Goal: Task Accomplishment & Management: Manage account settings

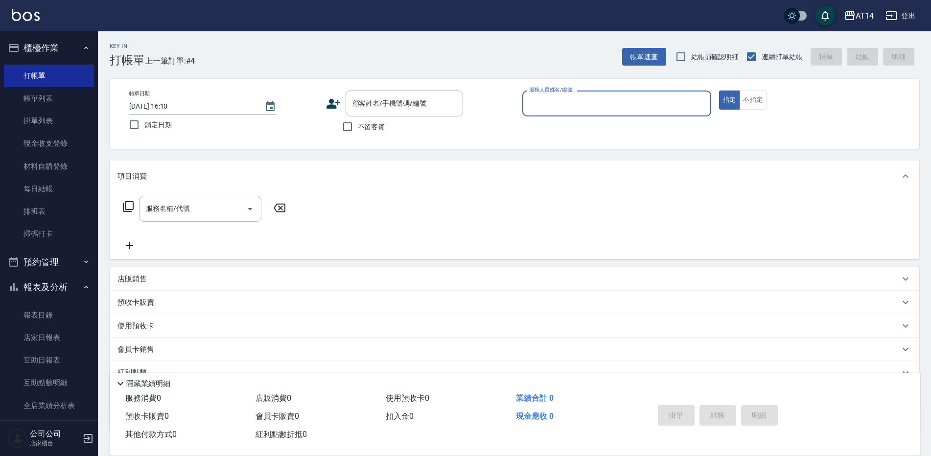
scroll to position [21, 0]
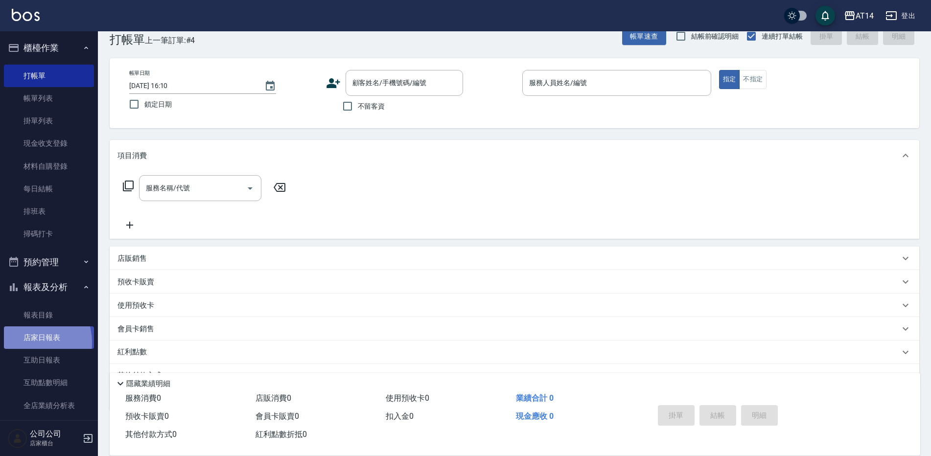
click at [24, 343] on link "店家日報表" at bounding box center [49, 337] width 90 height 23
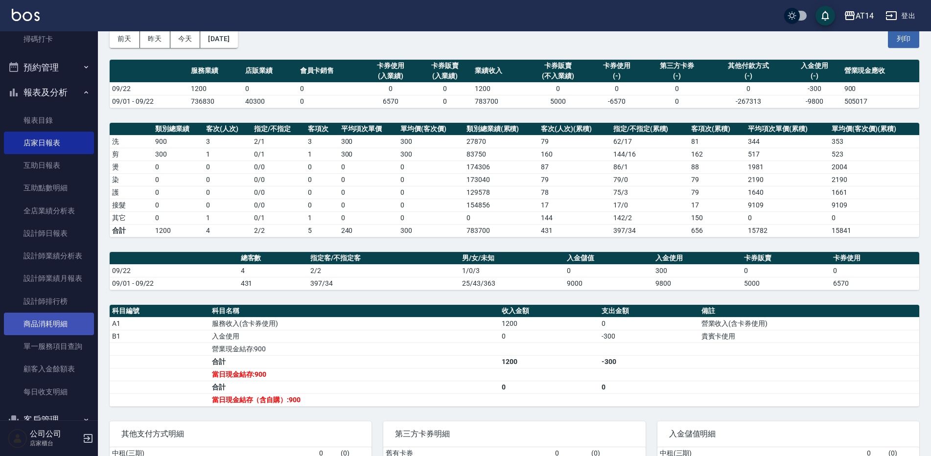
scroll to position [196, 0]
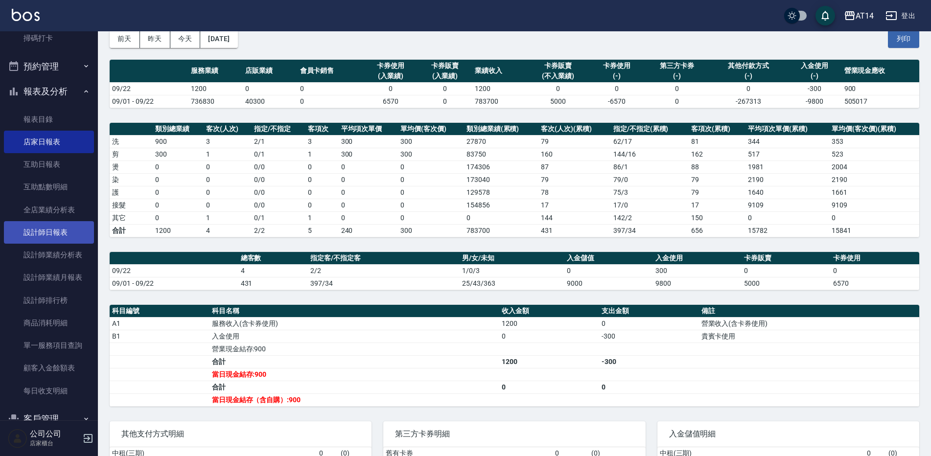
click at [71, 231] on link "設計師日報表" at bounding box center [49, 232] width 90 height 23
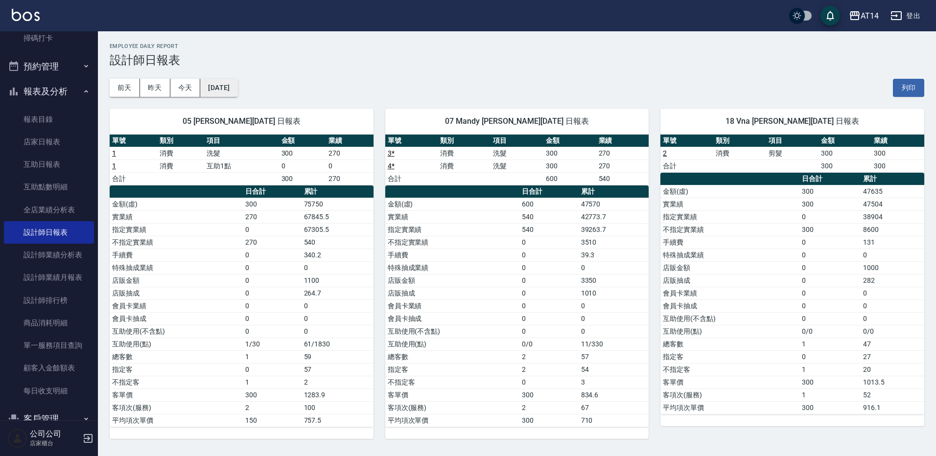
click at [209, 91] on button "[DATE]" at bounding box center [218, 88] width 37 height 18
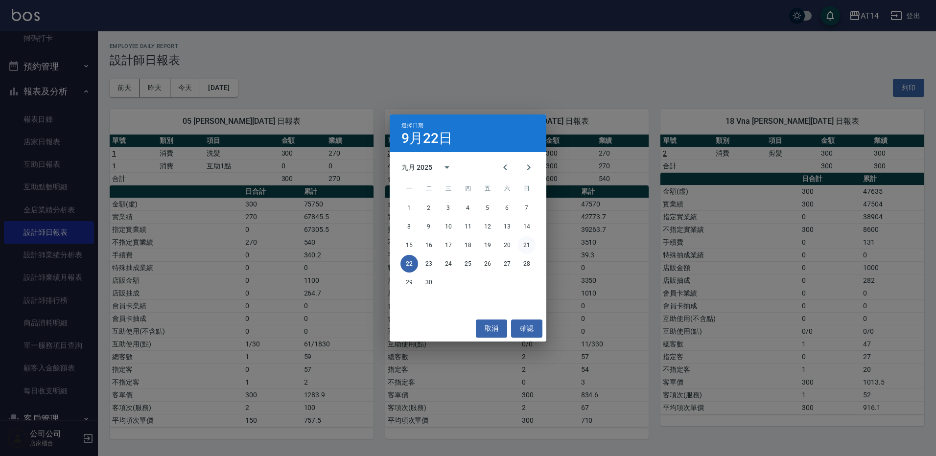
click at [528, 245] on button "21" at bounding box center [527, 245] width 18 height 18
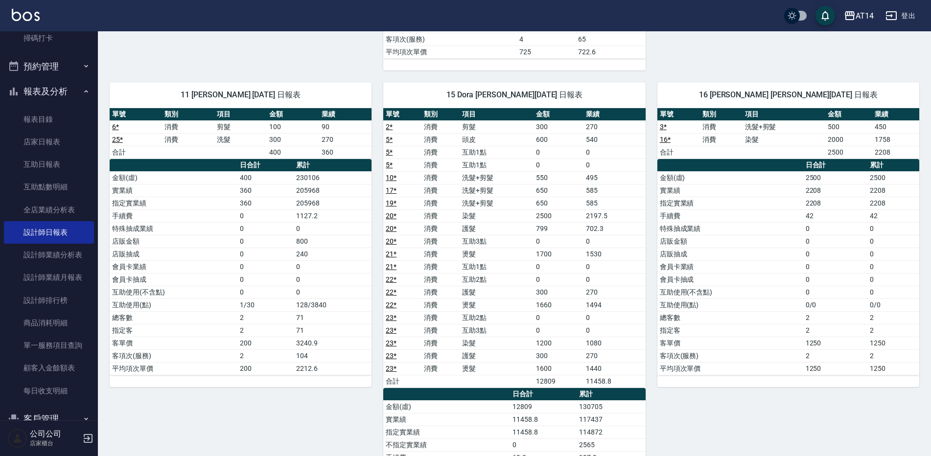
scroll to position [440, 0]
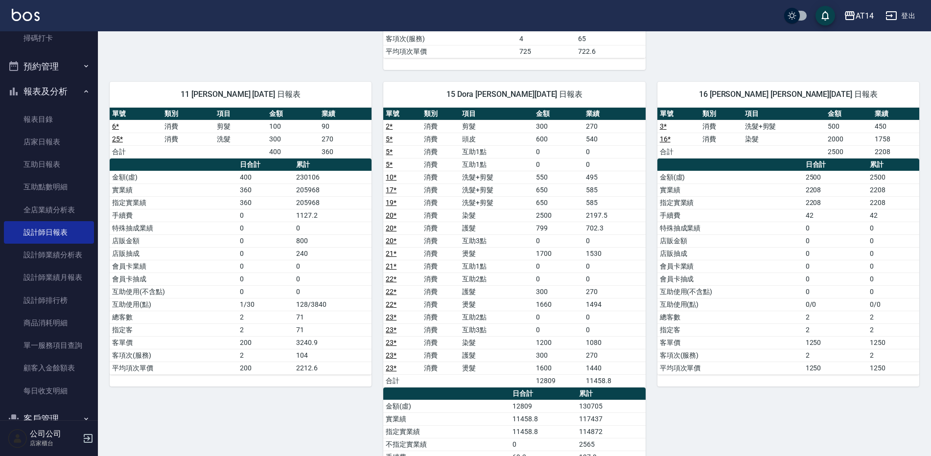
click at [392, 300] on link "22 *" at bounding box center [391, 304] width 11 height 8
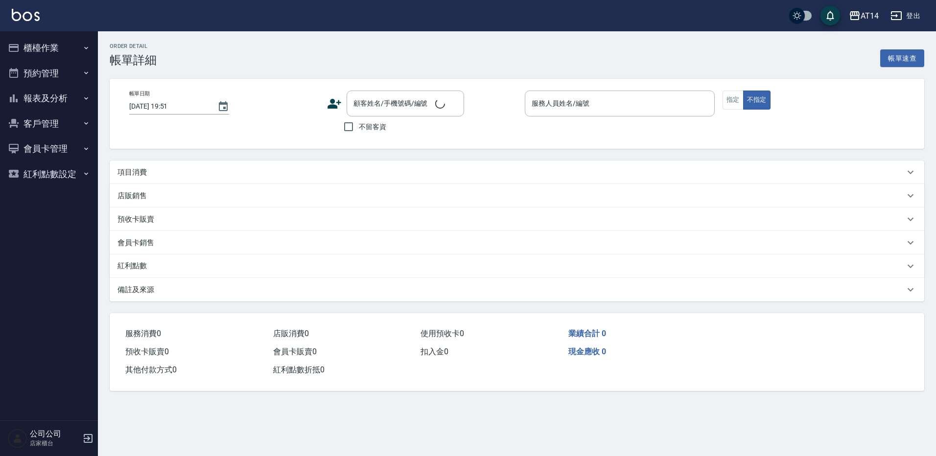
type input "2025/09/21 14:00"
type input "Dora-15"
type input "4"
type input "自己客人1660"
type input "設計師原本客人"
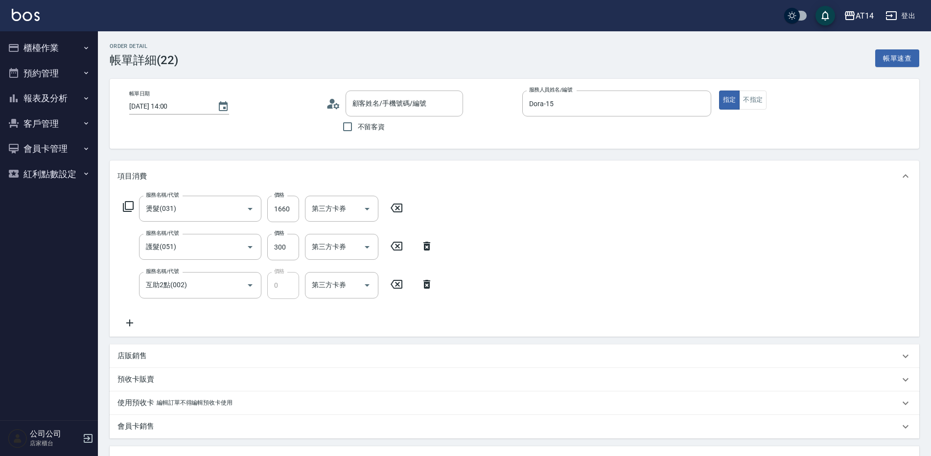
type input "廖浩凱/0968619598/null"
type input "燙髮(031)"
type input "護髮(051)"
type input "互助2點(002)"
click at [219, 106] on icon "Choose date, selected date is 2025-09-21" at bounding box center [223, 106] width 9 height 10
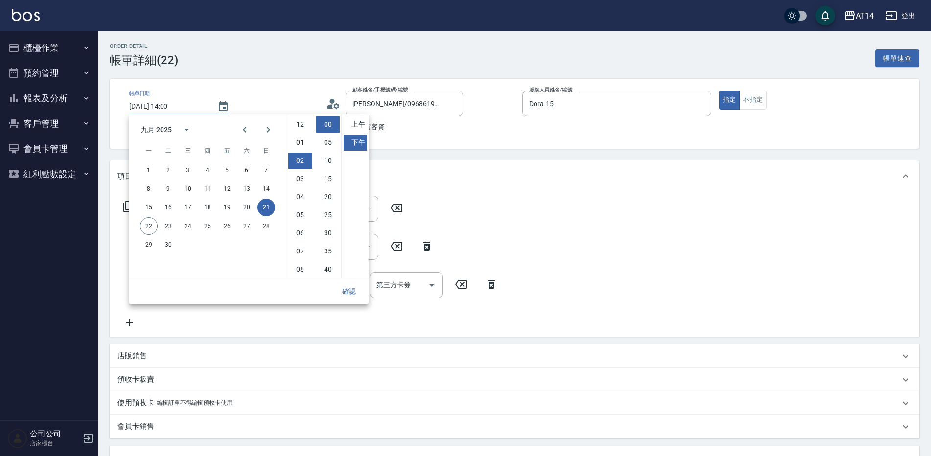
scroll to position [36, 0]
click at [150, 227] on button "22" at bounding box center [149, 226] width 18 height 18
type input "[DATE] 14:00"
click at [496, 142] on div "帳單日期 2025/09/22 14:00 顧客姓名/手機號碼/編號 廖浩凱/0968619598/null 顧客姓名/手機號碼/編號 不留客資 服務人員姓名…" at bounding box center [514, 114] width 809 height 70
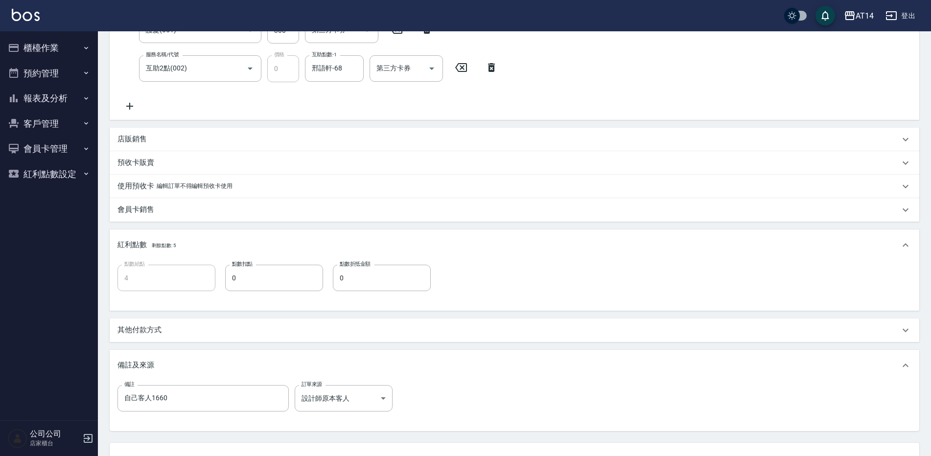
scroll to position [200, 0]
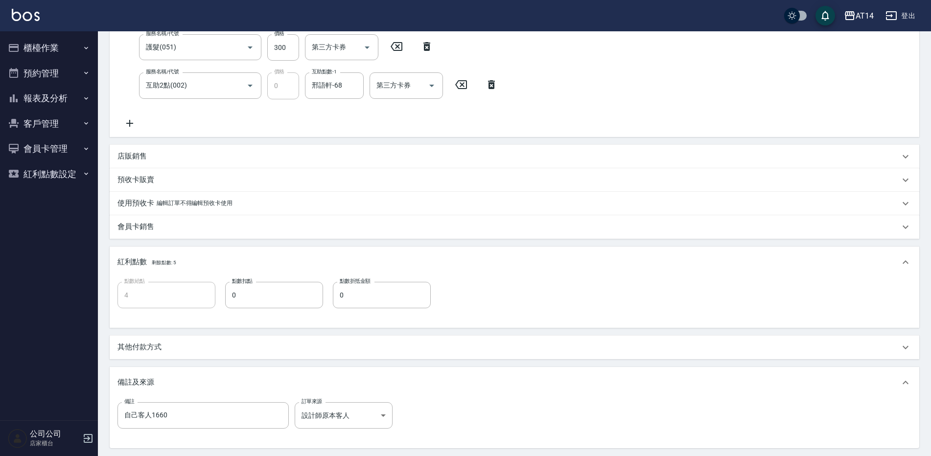
click at [58, 57] on button "櫃檯作業" at bounding box center [49, 47] width 90 height 25
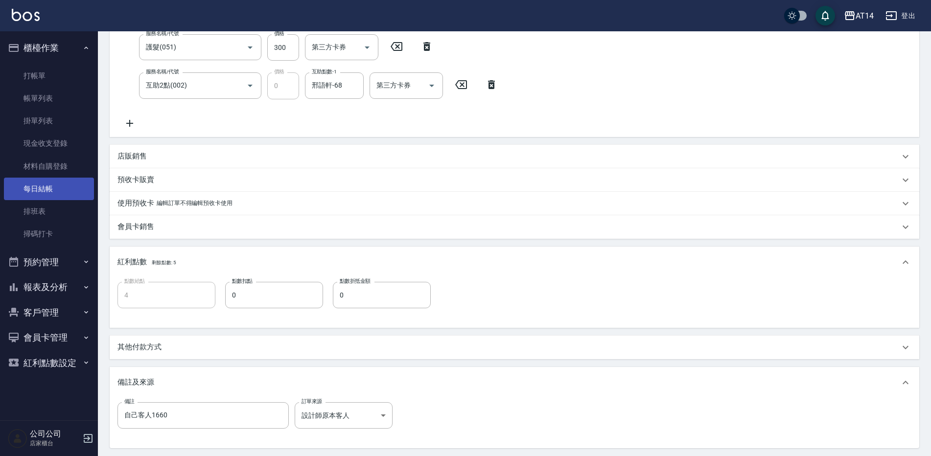
click at [58, 191] on link "每日結帳" at bounding box center [49, 189] width 90 height 23
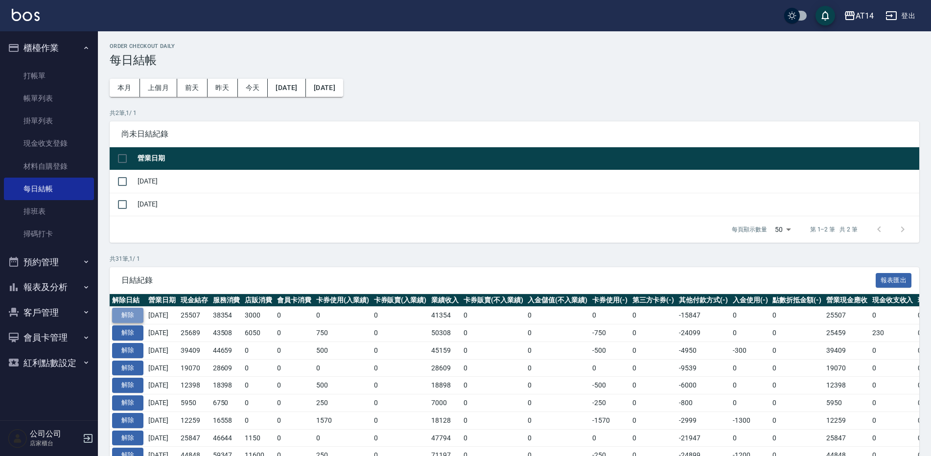
click at [138, 312] on button "解除" at bounding box center [127, 315] width 31 height 15
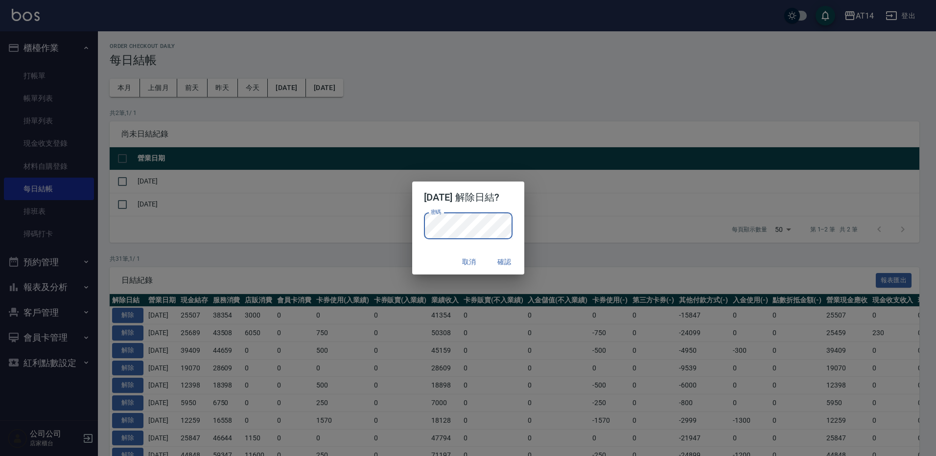
click at [517, 263] on button "確認" at bounding box center [504, 262] width 31 height 18
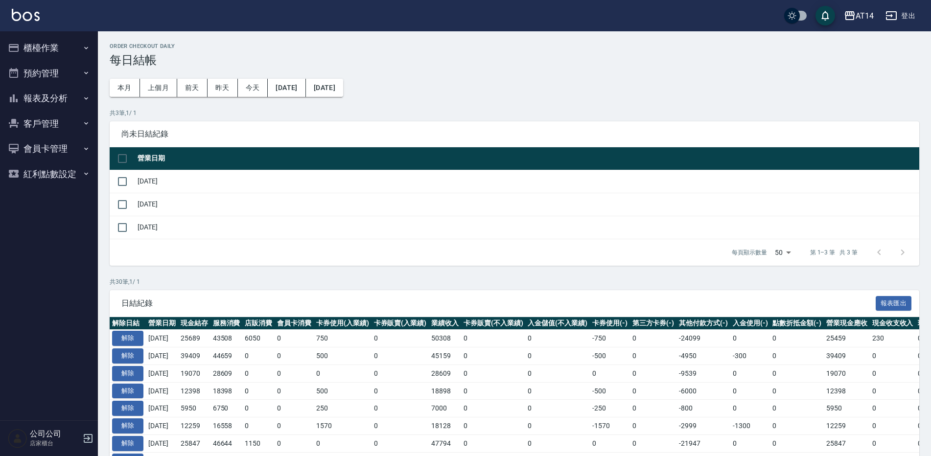
click at [69, 97] on button "報表及分析" at bounding box center [49, 98] width 90 height 25
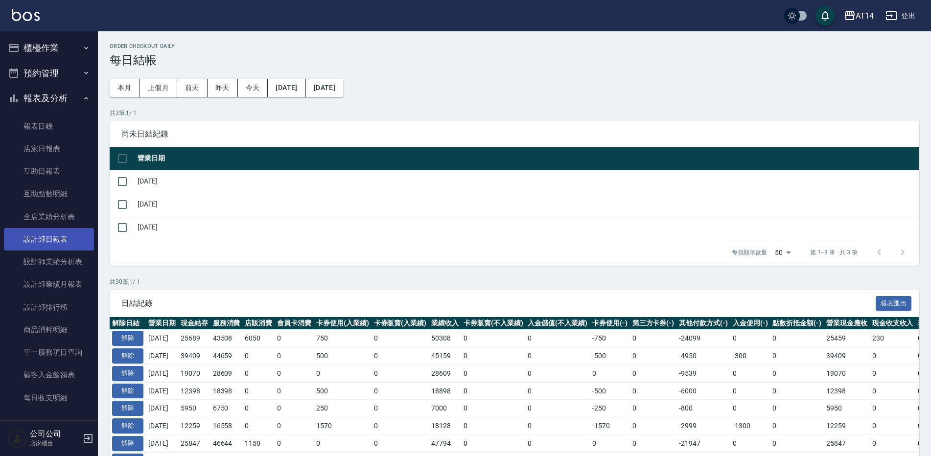
click at [61, 247] on link "設計師日報表" at bounding box center [49, 239] width 90 height 23
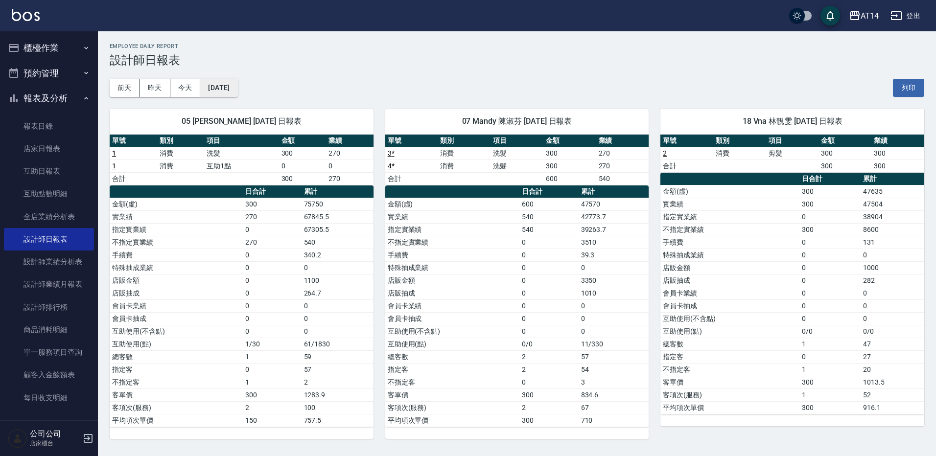
click at [237, 88] on button "[DATE]" at bounding box center [218, 88] width 37 height 18
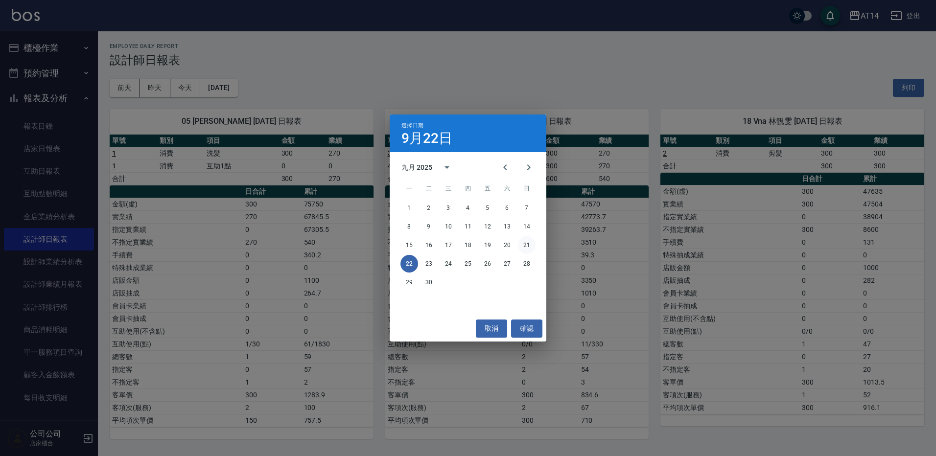
click at [525, 243] on button "21" at bounding box center [527, 245] width 18 height 18
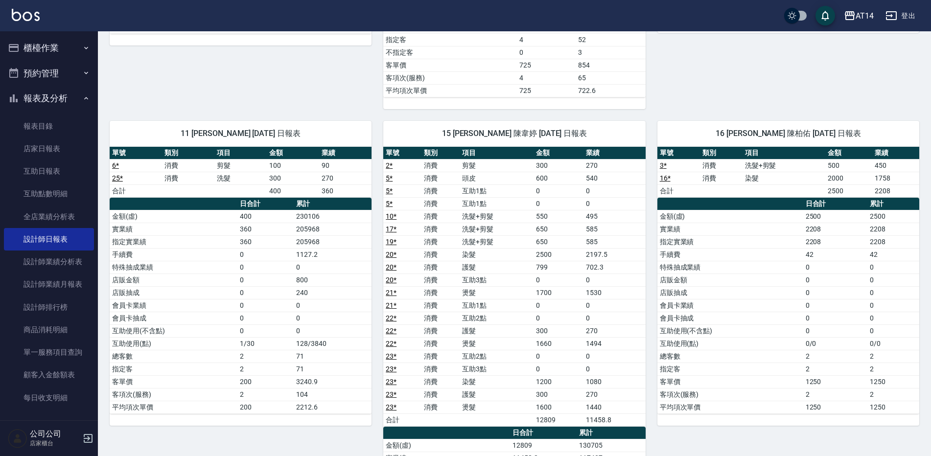
scroll to position [392, 0]
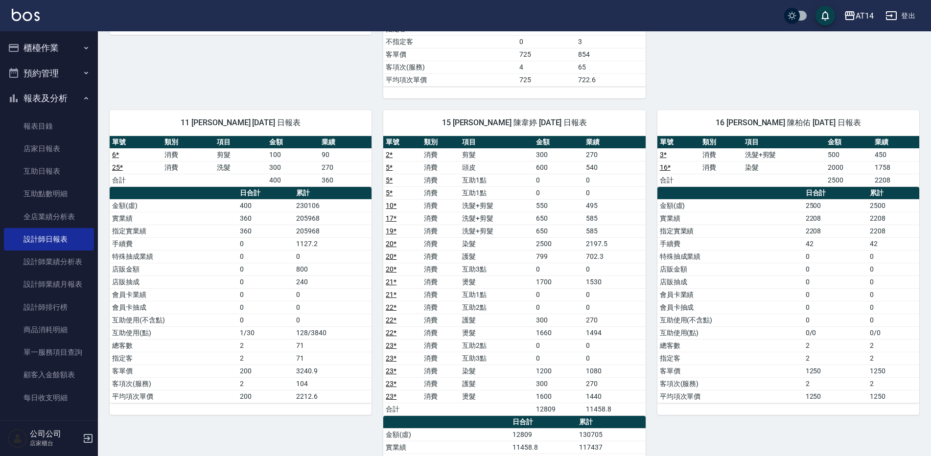
click at [394, 284] on link "21 *" at bounding box center [391, 282] width 11 height 8
click at [392, 334] on link "22 *" at bounding box center [391, 333] width 11 height 8
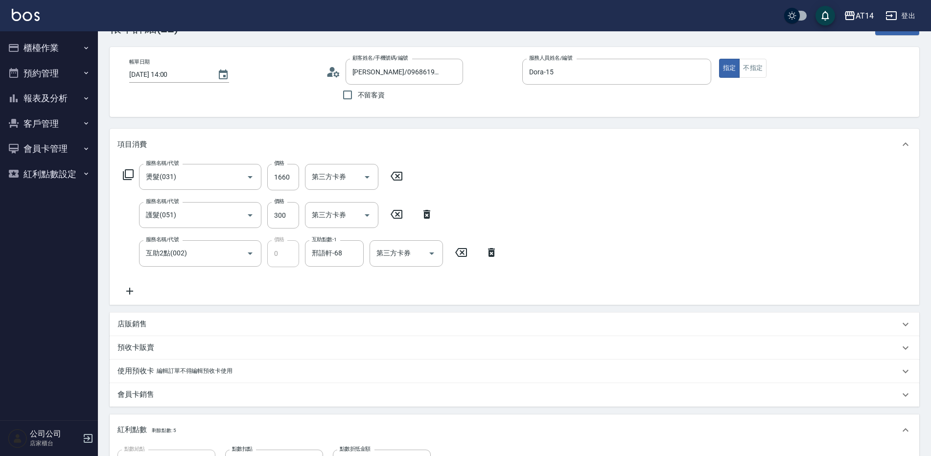
scroll to position [49, 0]
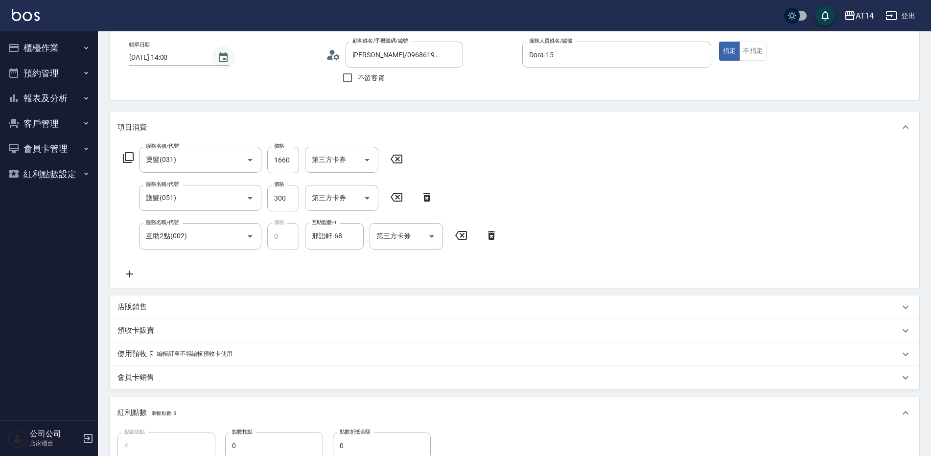
click at [220, 62] on icon "Choose date, selected date is 2025-09-21" at bounding box center [223, 57] width 9 height 10
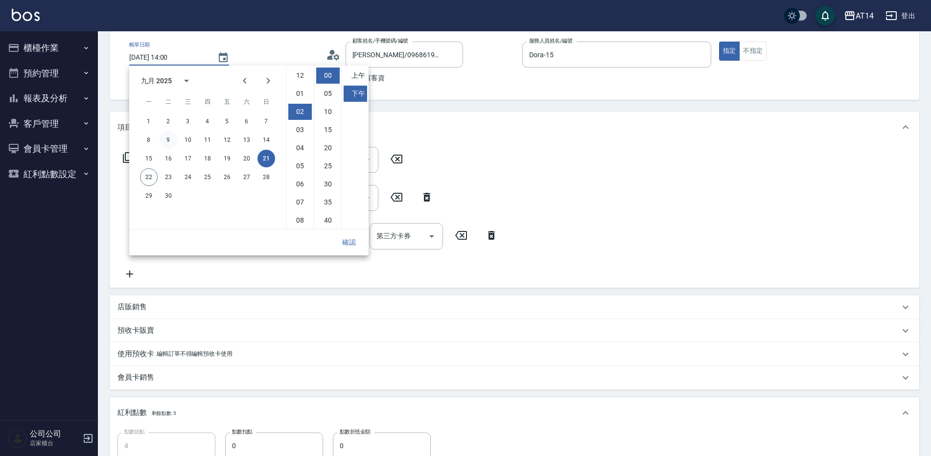
scroll to position [36, 0]
click at [151, 178] on button "22" at bounding box center [149, 177] width 18 height 18
type input "[DATE] 14:00"
click at [507, 169] on div "服務名稱/代號 燙髮(031) 服務名稱/代號 價格 1660 價格 第三方卡券 第三方卡券 服務名稱/代號 護髮(051) 服務名稱/代號 價格 300 價…" at bounding box center [514, 215] width 809 height 144
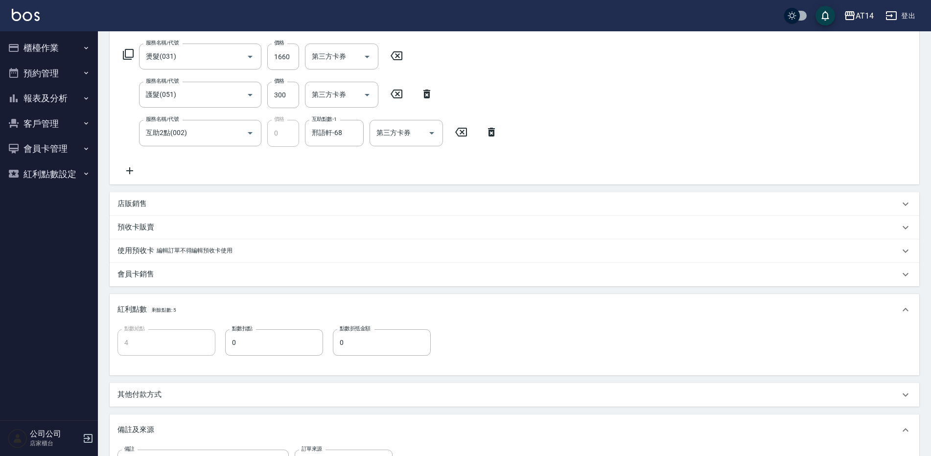
scroll to position [298, 0]
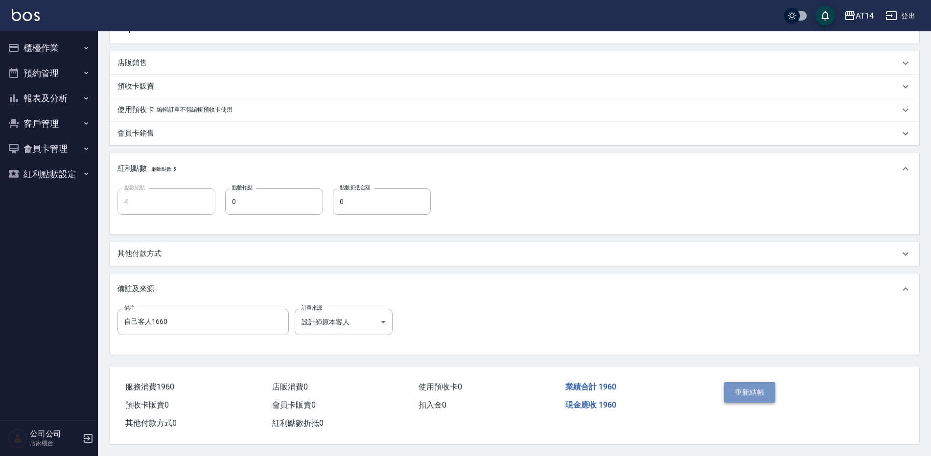
click at [752, 382] on button "重新結帳" at bounding box center [750, 392] width 52 height 21
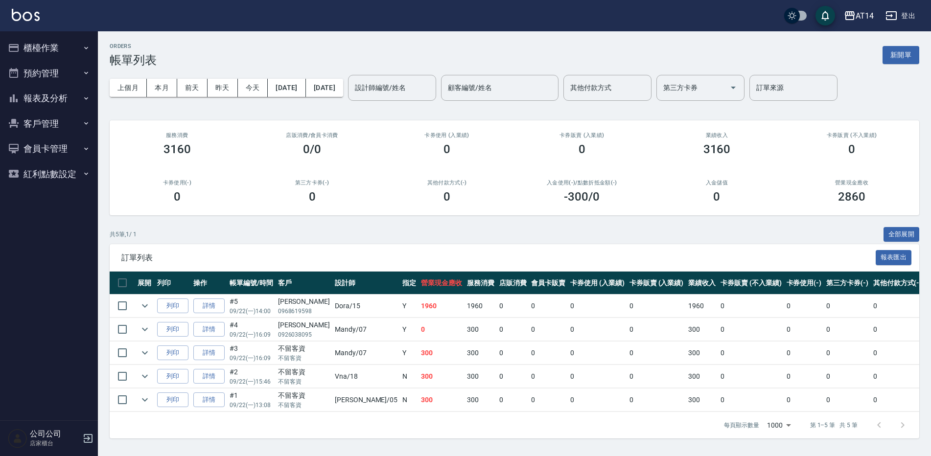
click at [51, 98] on button "報表及分析" at bounding box center [49, 98] width 90 height 25
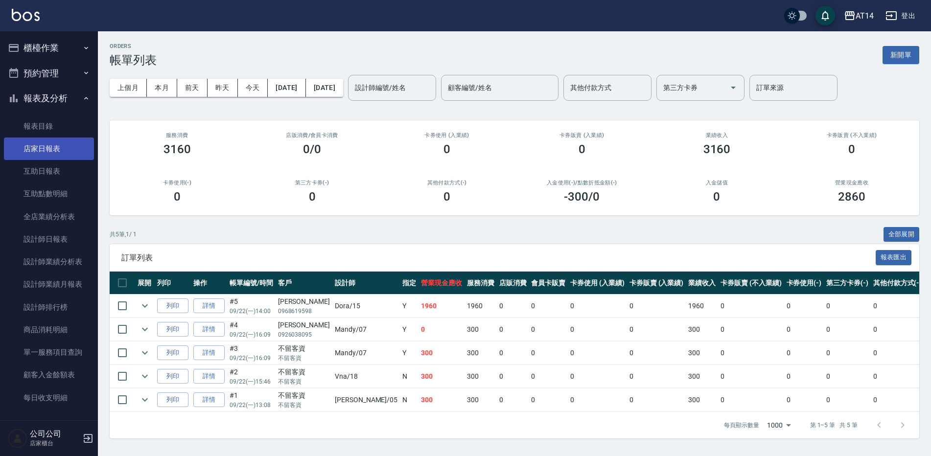
click at [68, 144] on link "店家日報表" at bounding box center [49, 149] width 90 height 23
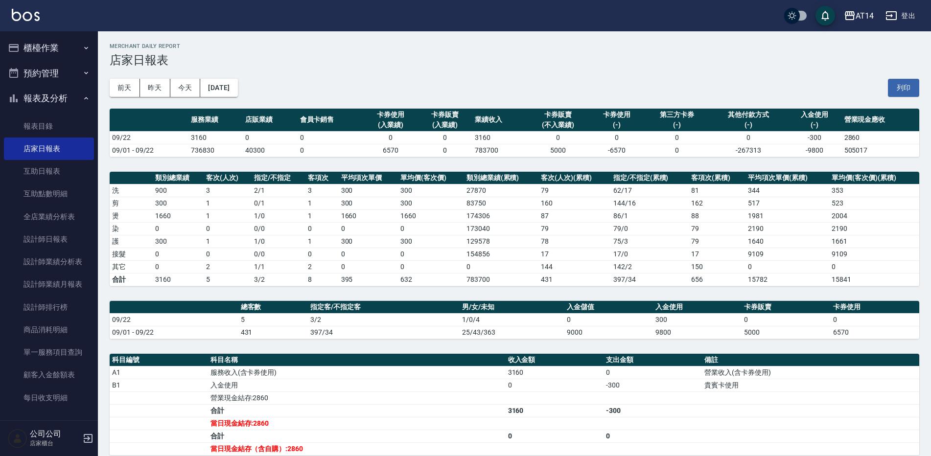
click at [237, 92] on button "[DATE]" at bounding box center [218, 88] width 37 height 18
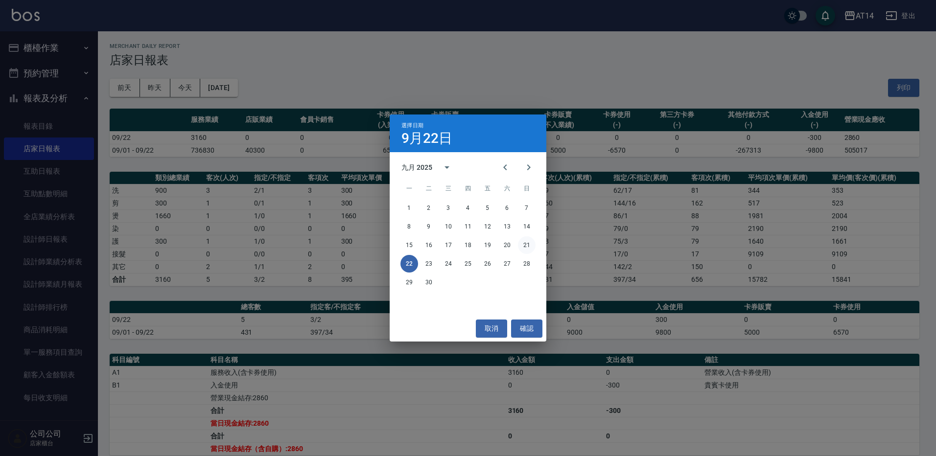
click at [535, 248] on button "21" at bounding box center [527, 245] width 18 height 18
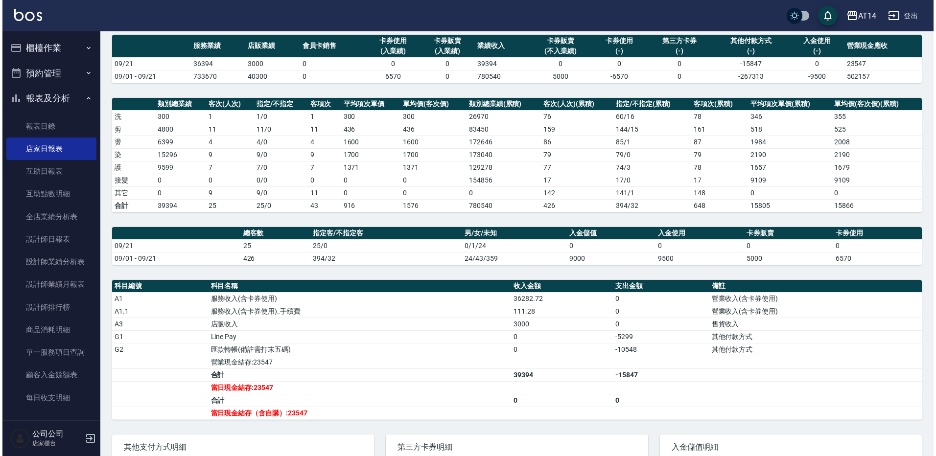
scroll to position [49, 0]
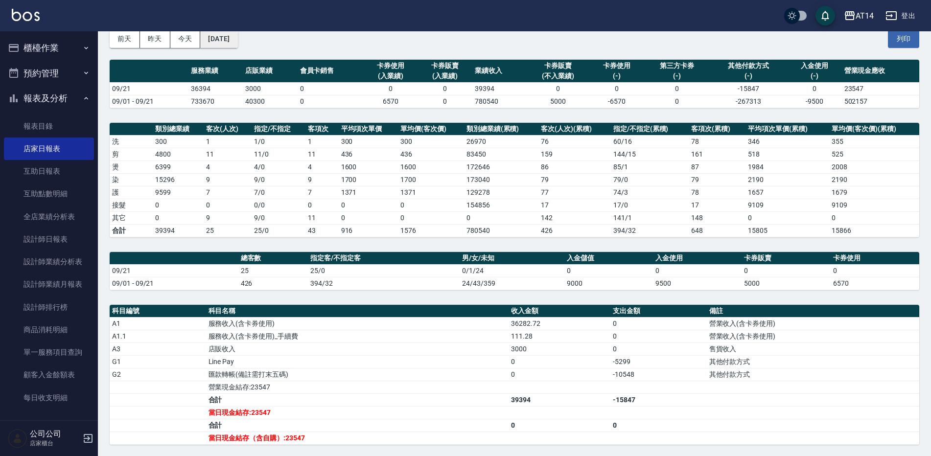
click at [228, 33] on button "[DATE]" at bounding box center [218, 39] width 37 height 18
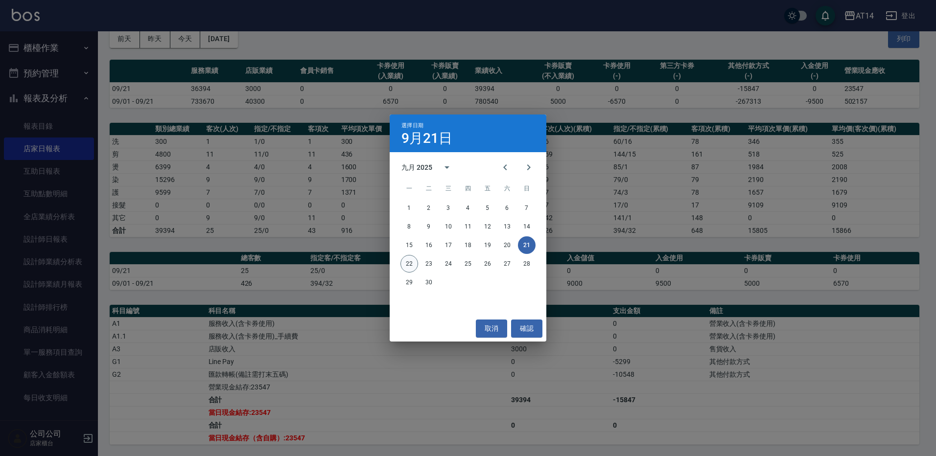
click at [408, 266] on button "22" at bounding box center [409, 264] width 18 height 18
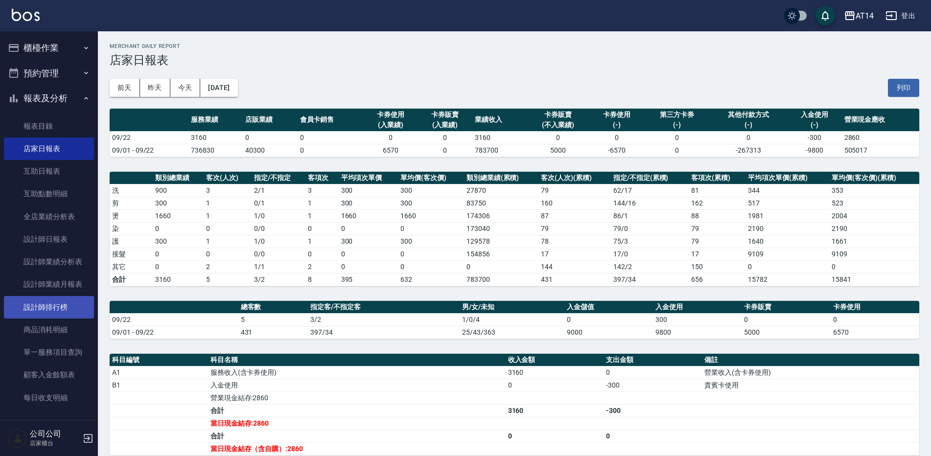
click at [51, 306] on link "設計師排行榜" at bounding box center [49, 307] width 90 height 23
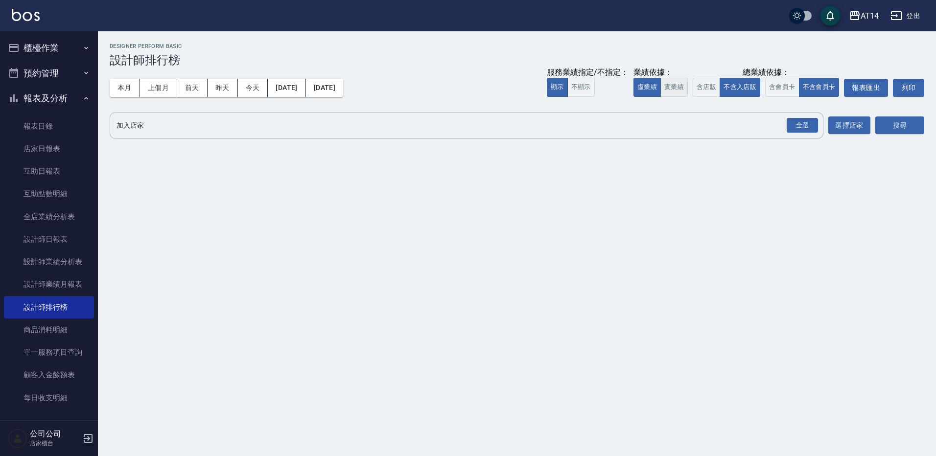
drag, startPoint x: 671, startPoint y: 87, endPoint x: 682, endPoint y: 85, distance: 10.4
click at [672, 87] on button "實業績" at bounding box center [673, 87] width 27 height 19
drag, startPoint x: 698, startPoint y: 83, endPoint x: 765, endPoint y: 92, distance: 67.1
click at [699, 83] on button "含店販" at bounding box center [705, 87] width 27 height 19
click at [766, 91] on button "含會員卡" at bounding box center [782, 87] width 34 height 19
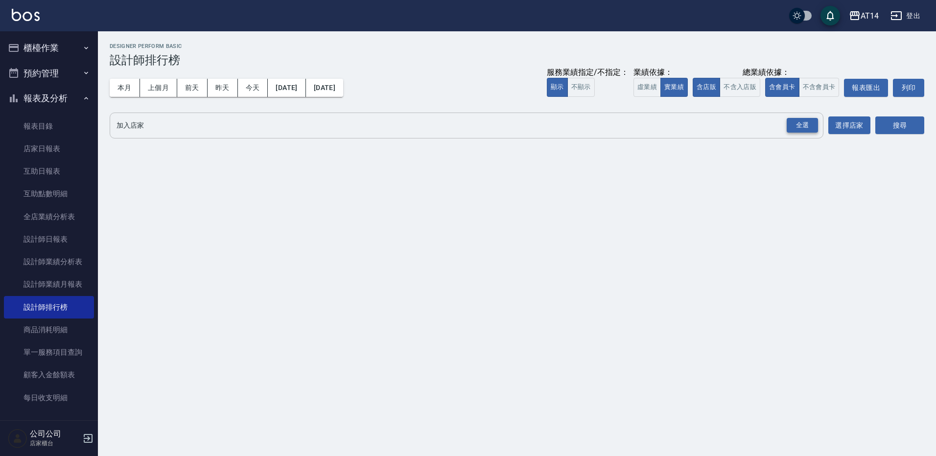
click at [805, 123] on div "全選" at bounding box center [801, 125] width 31 height 15
click at [911, 133] on button "搜尋" at bounding box center [899, 126] width 49 height 18
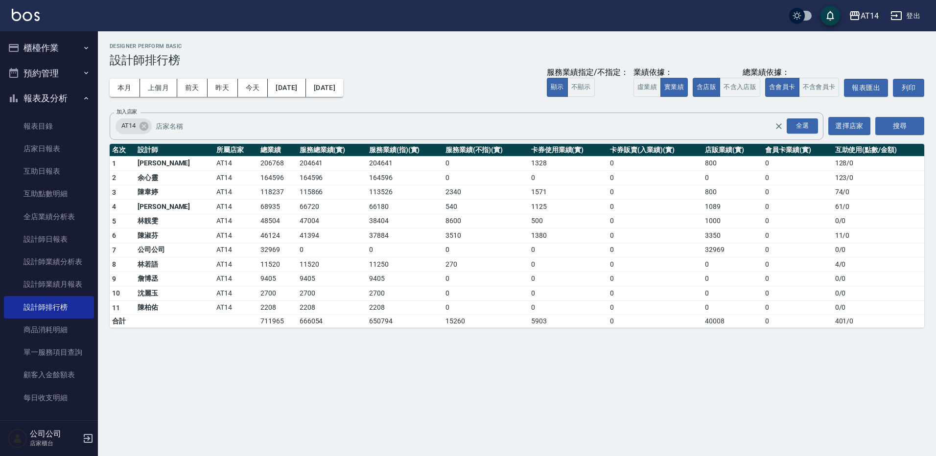
drag, startPoint x: 51, startPoint y: 49, endPoint x: 52, endPoint y: 71, distance: 22.6
click at [52, 49] on button "櫃檯作業" at bounding box center [49, 47] width 90 height 25
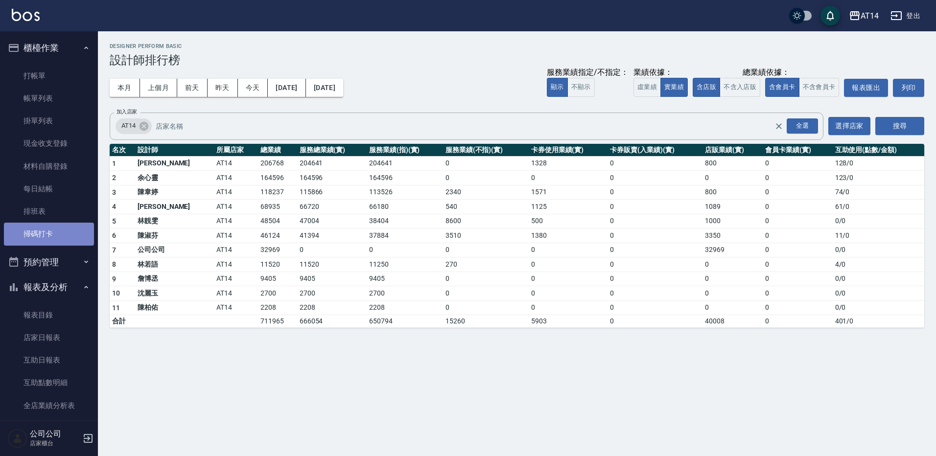
click at [55, 236] on link "掃碼打卡" at bounding box center [49, 234] width 90 height 23
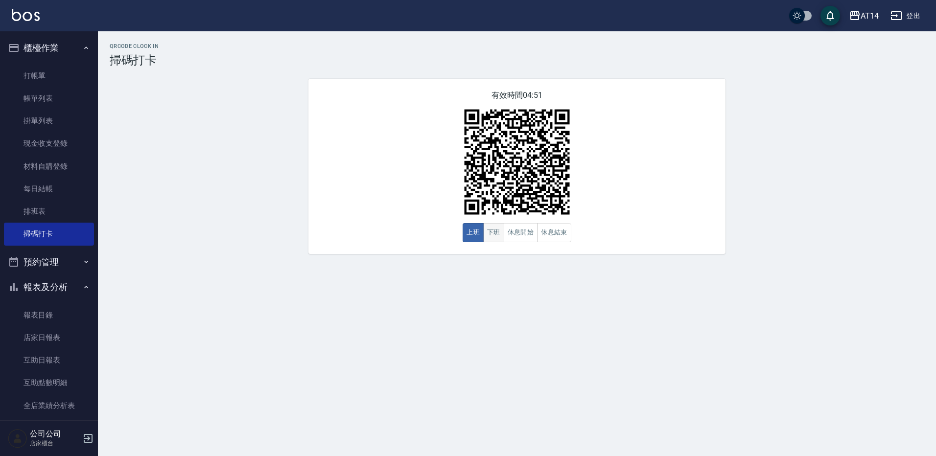
click at [486, 234] on button "下班" at bounding box center [493, 232] width 21 height 19
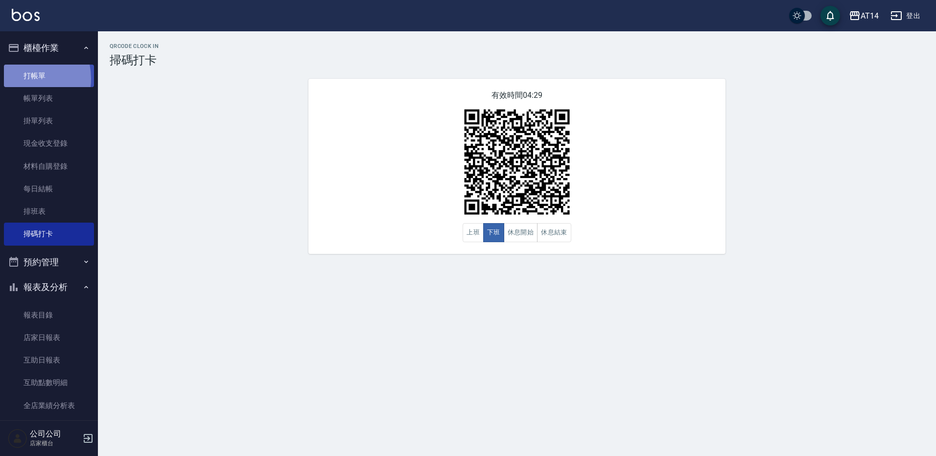
click at [23, 78] on link "打帳單" at bounding box center [49, 76] width 90 height 23
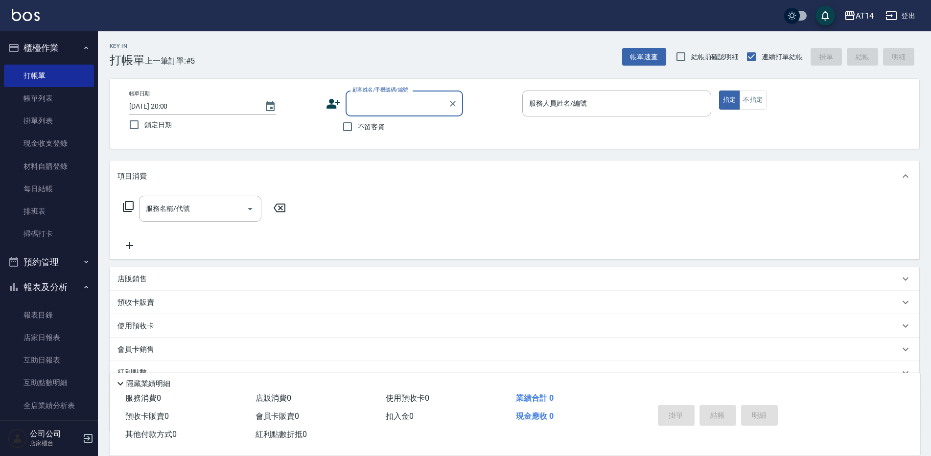
click at [66, 41] on button "櫃檯作業" at bounding box center [49, 47] width 90 height 25
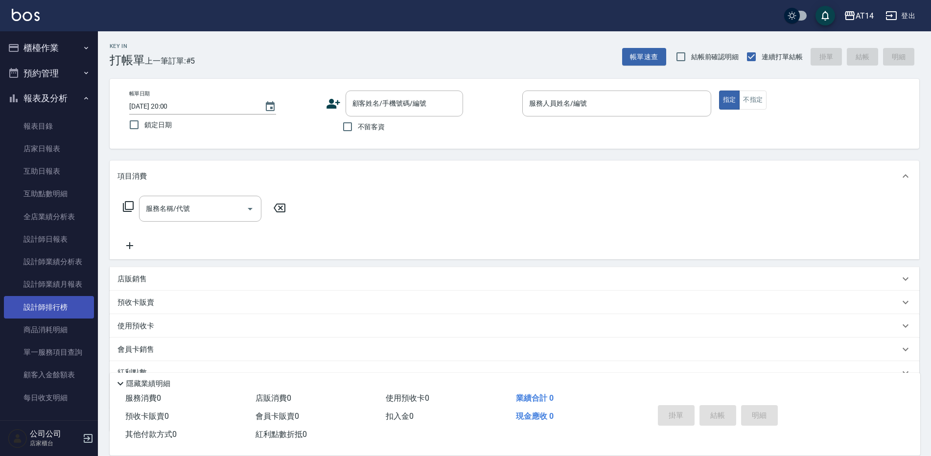
click at [68, 307] on link "設計師排行榜" at bounding box center [49, 307] width 90 height 23
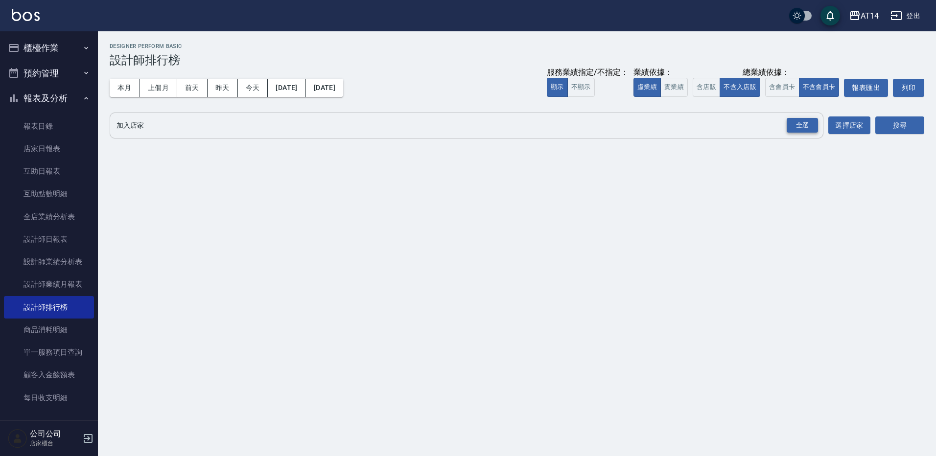
click at [797, 125] on div "全選" at bounding box center [801, 125] width 31 height 15
click at [897, 136] on div "搜尋" at bounding box center [899, 126] width 49 height 27
click at [896, 125] on button "搜尋" at bounding box center [899, 126] width 49 height 18
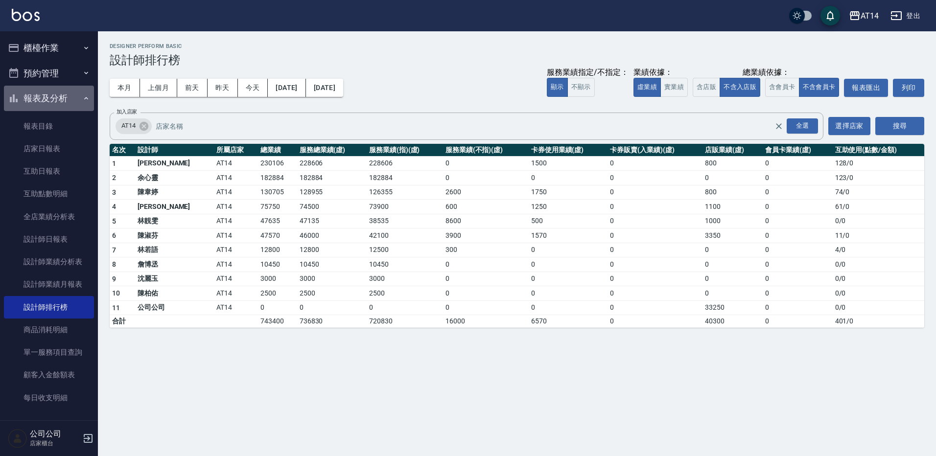
click at [63, 89] on button "報表及分析" at bounding box center [49, 98] width 90 height 25
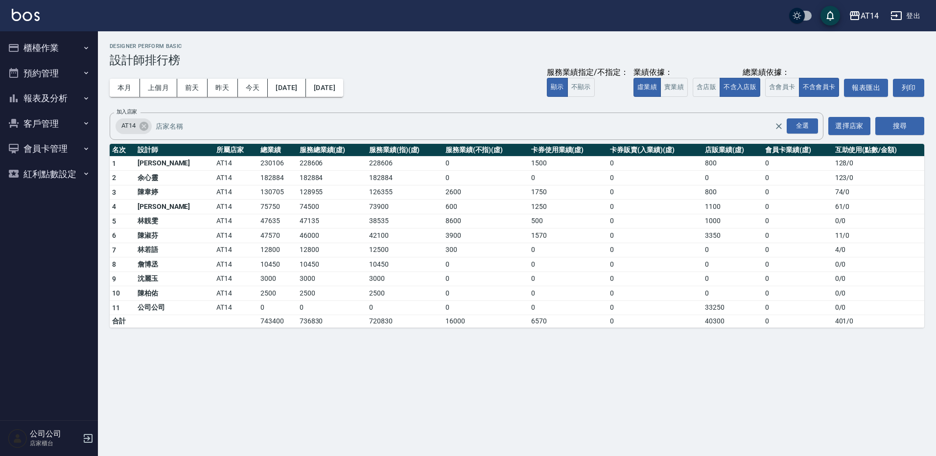
click at [69, 71] on button "預約管理" at bounding box center [49, 73] width 90 height 25
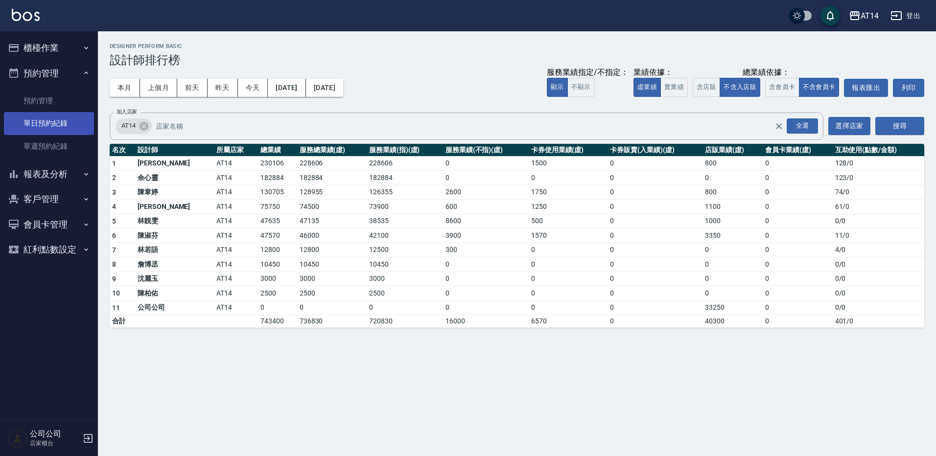
click at [80, 113] on link "單日預約紀錄" at bounding box center [49, 123] width 90 height 23
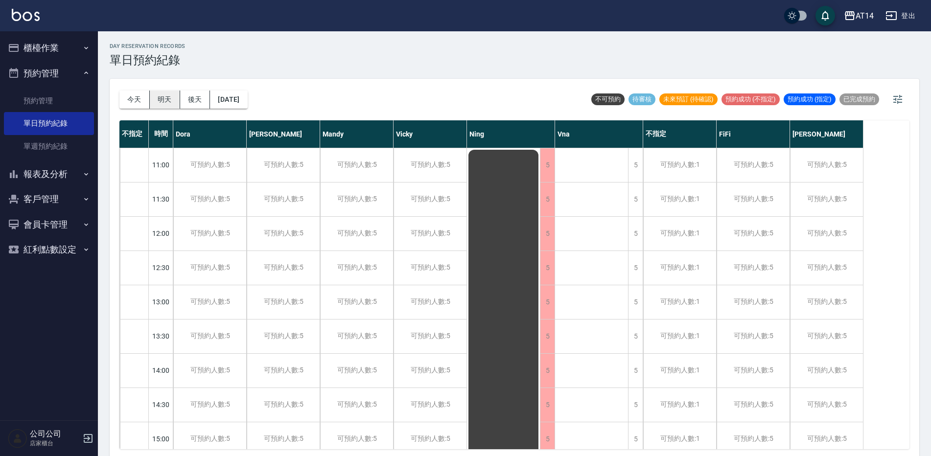
click at [172, 98] on button "明天" at bounding box center [165, 100] width 30 height 18
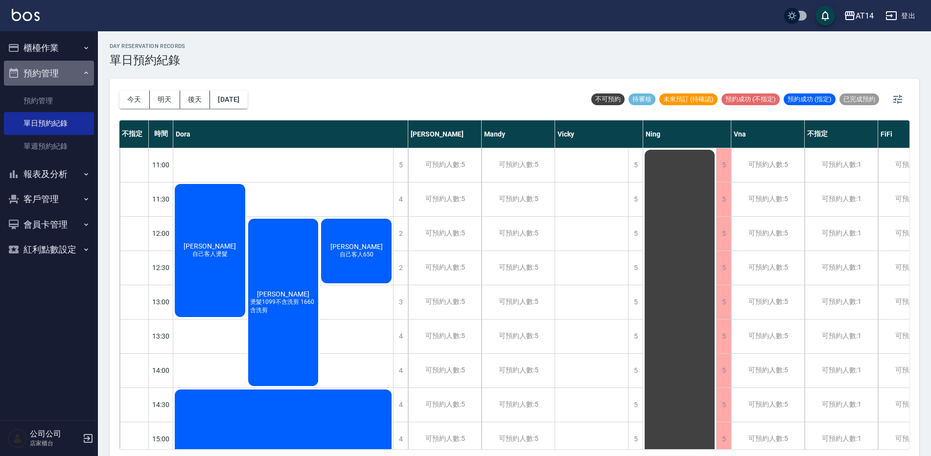
click at [58, 71] on button "預約管理" at bounding box center [49, 73] width 90 height 25
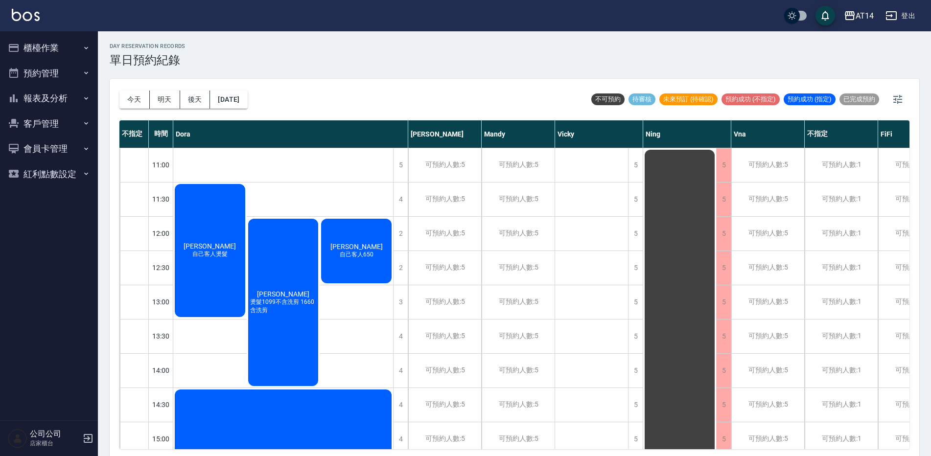
click at [67, 52] on button "櫃檯作業" at bounding box center [49, 47] width 90 height 25
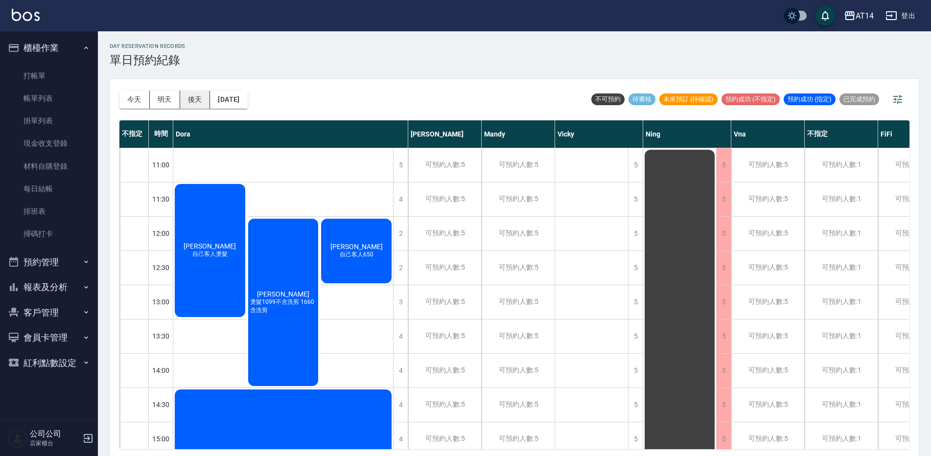
click at [190, 94] on button "後天" at bounding box center [195, 100] width 30 height 18
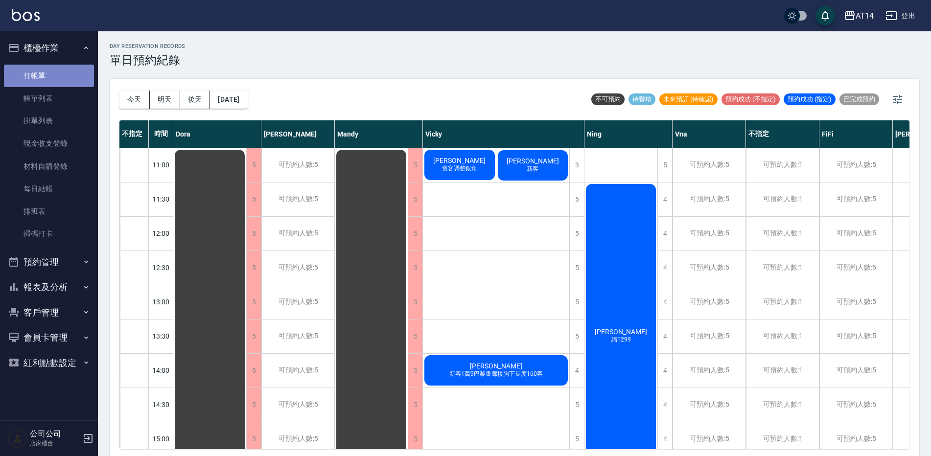
click at [49, 65] on link "打帳單" at bounding box center [49, 76] width 90 height 23
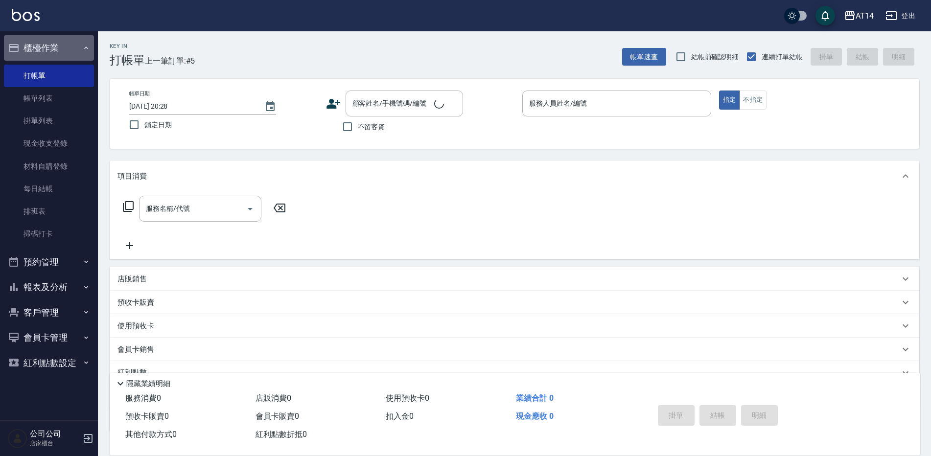
click at [58, 52] on button "櫃檯作業" at bounding box center [49, 47] width 90 height 25
